Goal: Transaction & Acquisition: Purchase product/service

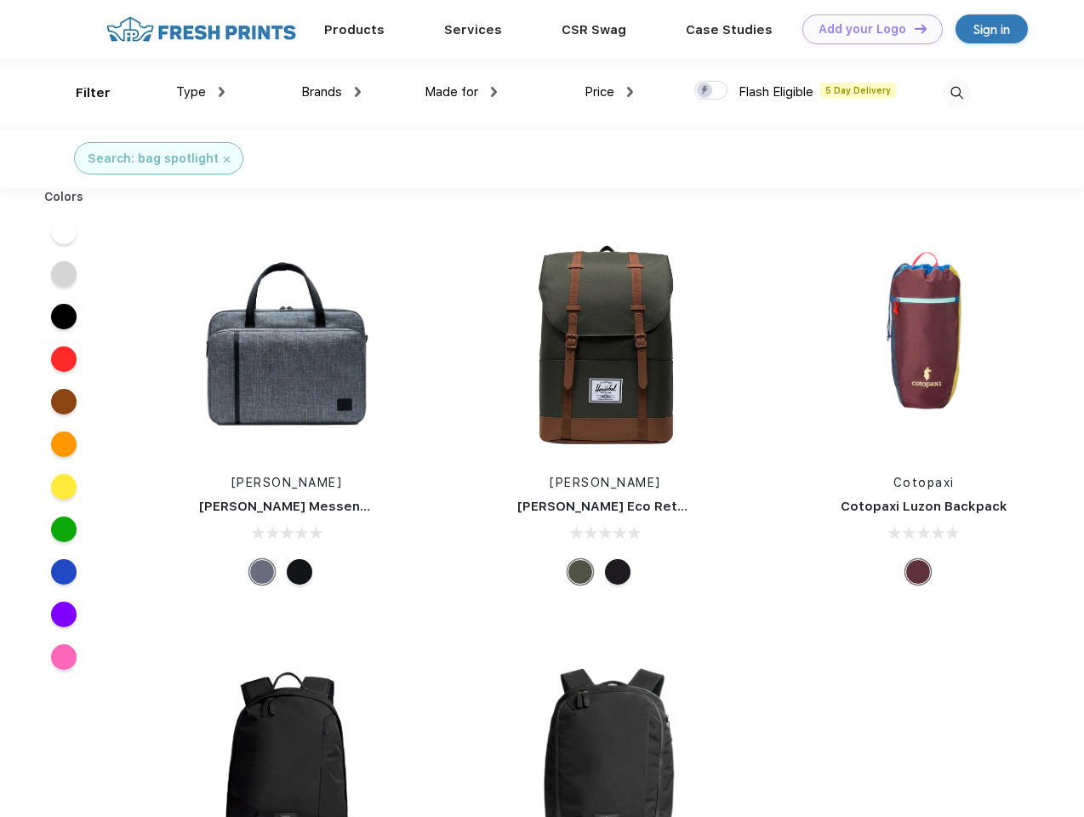
scroll to position [1, 0]
click at [866, 29] on link "Add your Logo Design Tool" at bounding box center [872, 29] width 140 height 30
click at [0, 0] on div "Design Tool" at bounding box center [0, 0] width 0 height 0
click at [913, 28] on link "Add your Logo Design Tool" at bounding box center [872, 29] width 140 height 30
click at [82, 93] on div "Filter" at bounding box center [93, 93] width 35 height 20
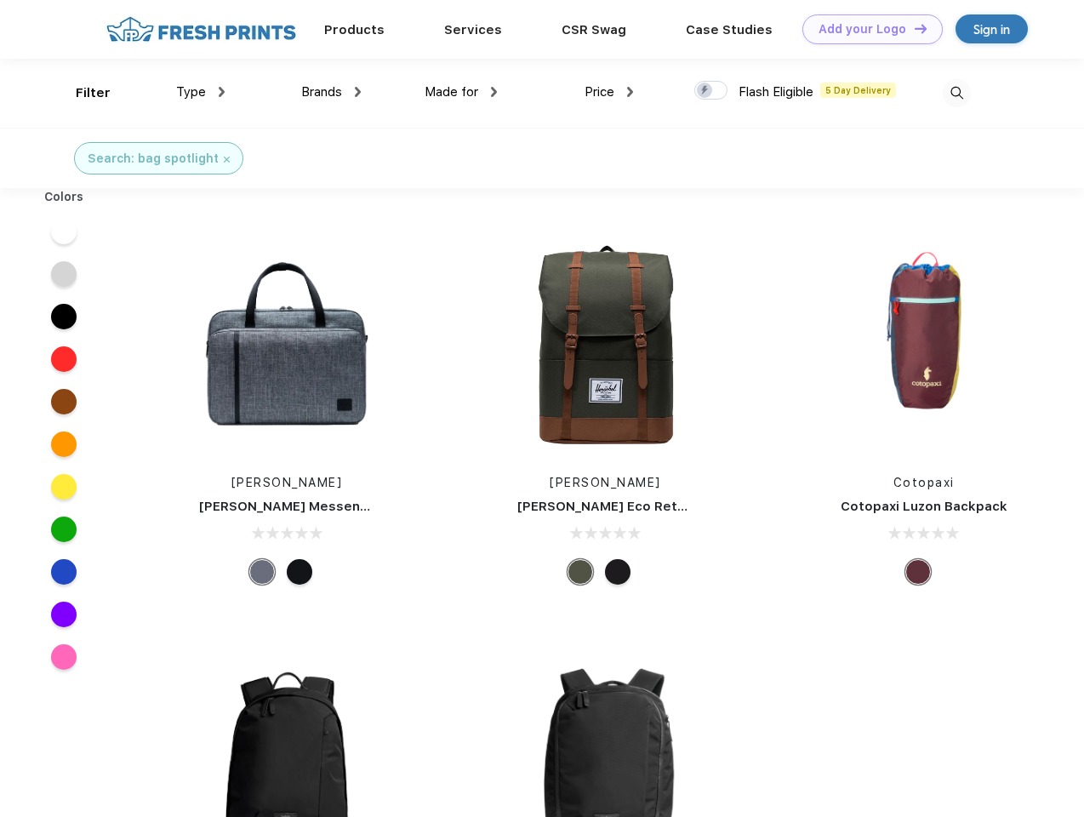
click at [201, 92] on span "Type" at bounding box center [191, 91] width 30 height 15
click at [331, 92] on span "Brands" at bounding box center [321, 91] width 41 height 15
click at [461, 92] on span "Made for" at bounding box center [451, 91] width 54 height 15
click at [609, 92] on span "Price" at bounding box center [599, 91] width 30 height 15
click at [711, 91] on div at bounding box center [710, 90] width 33 height 19
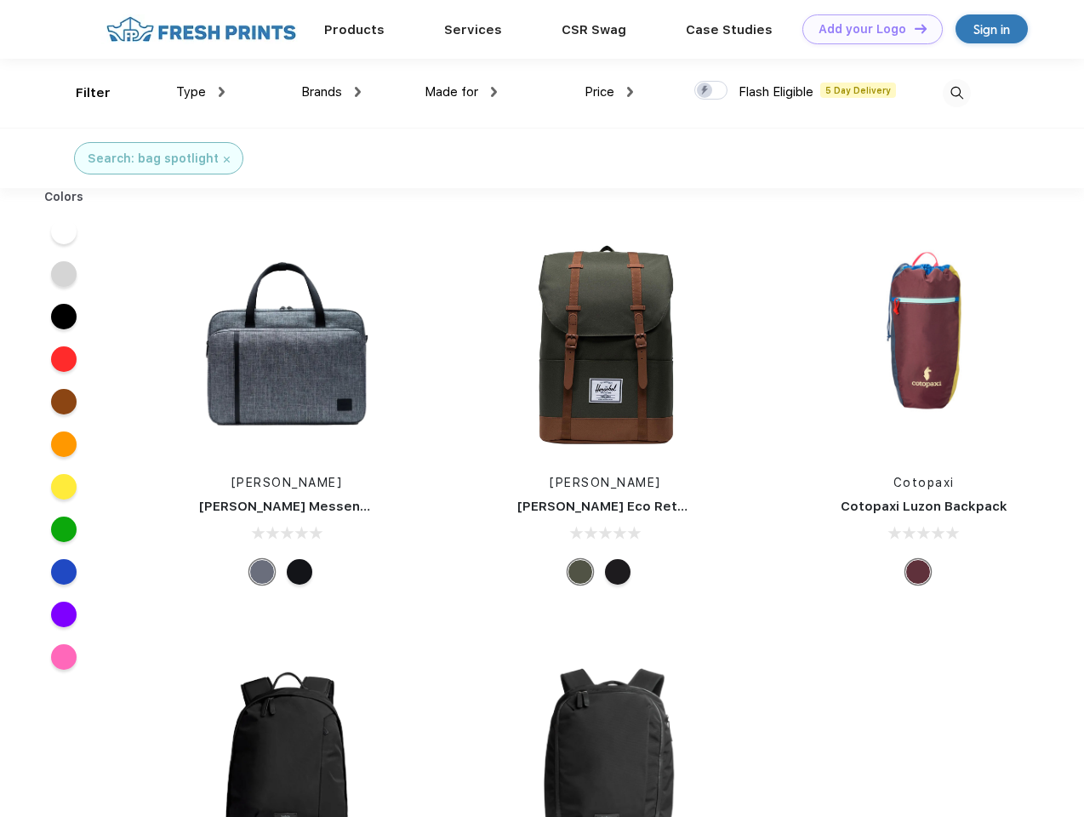
click at [705, 91] on input "checkbox" at bounding box center [699, 85] width 11 height 11
click at [956, 93] on img at bounding box center [956, 93] width 28 height 28
